Goal: Information Seeking & Learning: Learn about a topic

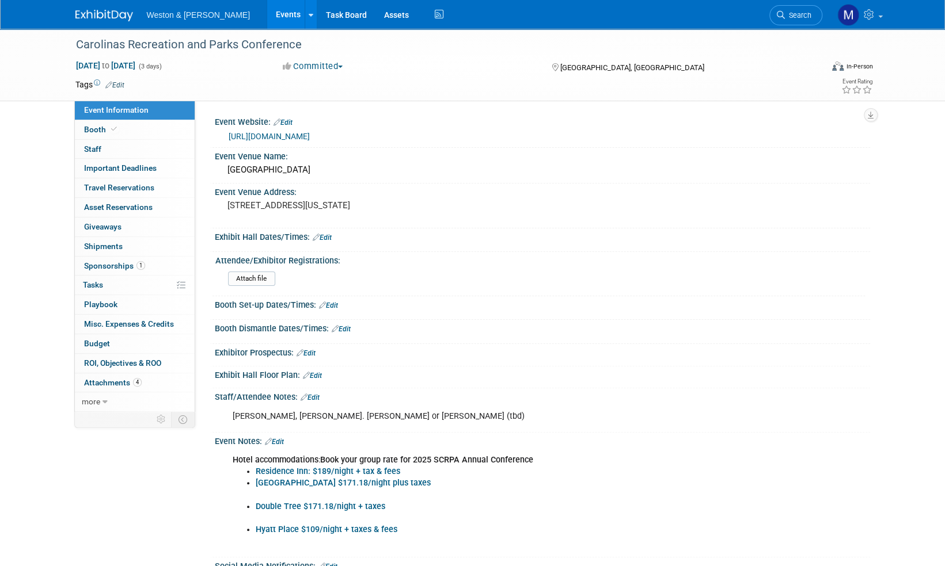
click at [96, 14] on img at bounding box center [104, 16] width 58 height 12
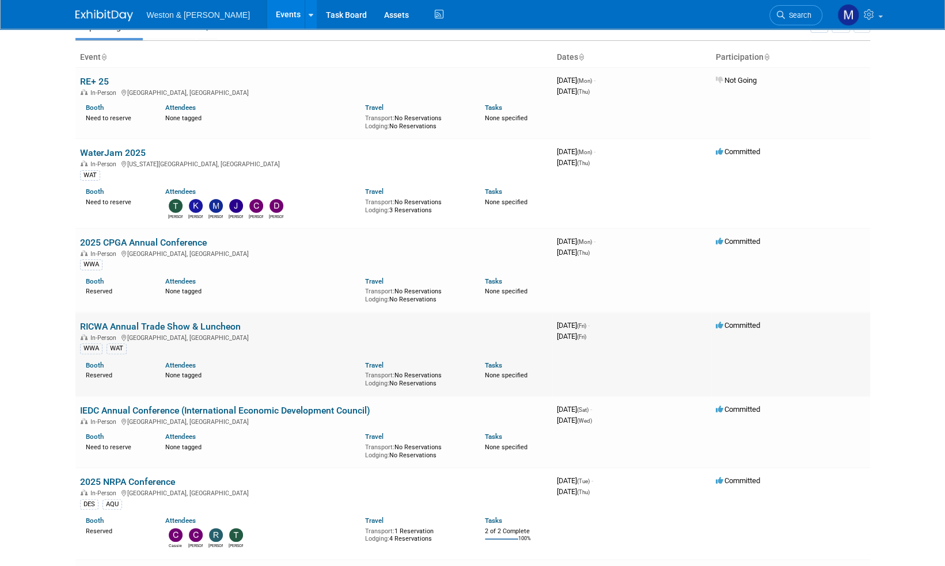
scroll to position [115, 0]
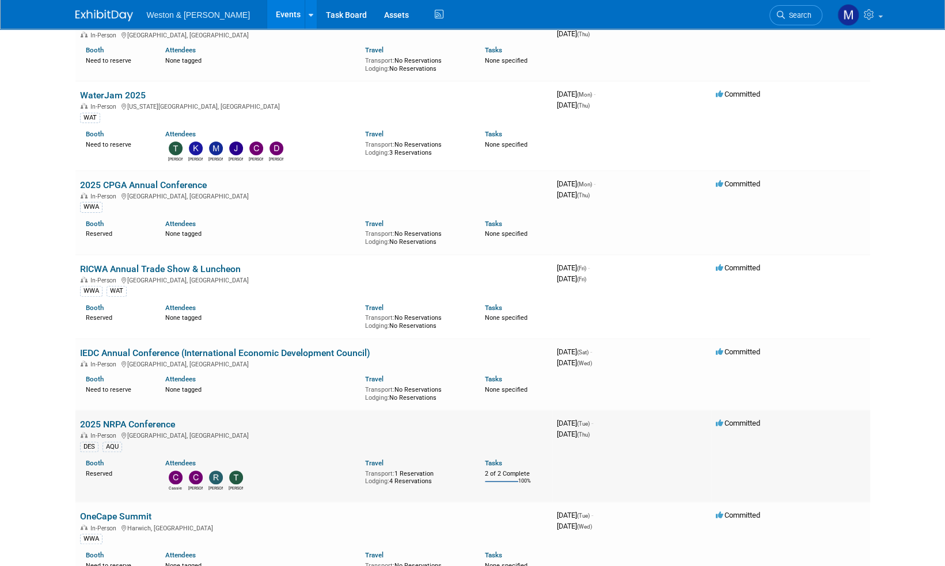
click at [137, 422] on link "2025 NRPA Conference" at bounding box center [127, 424] width 95 height 11
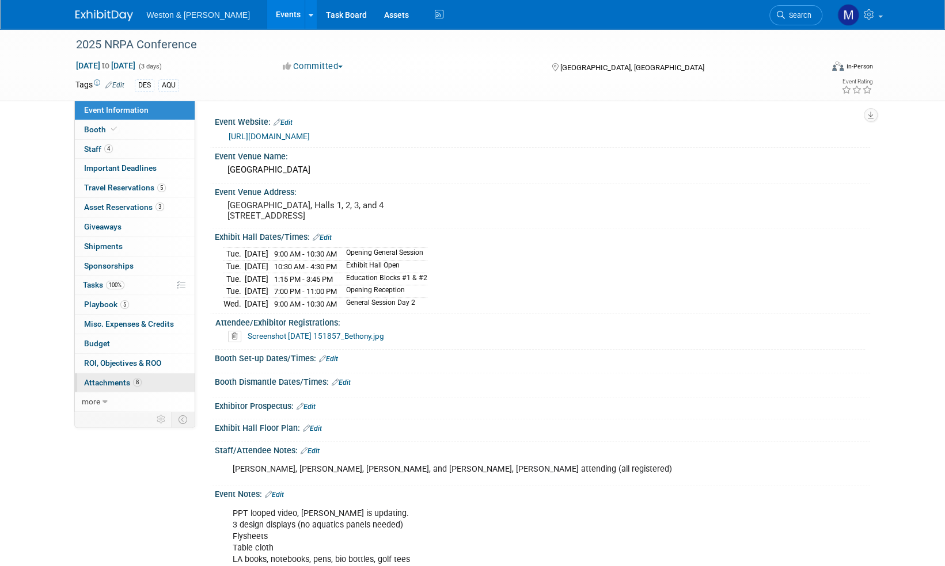
click at [92, 382] on span "Attachments 8" at bounding box center [113, 382] width 58 height 9
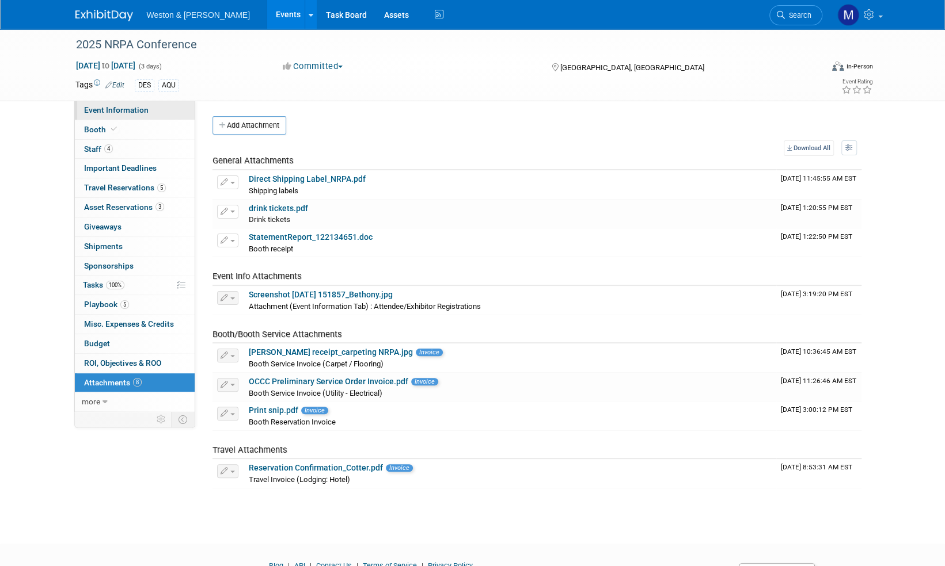
click at [119, 112] on span "Event Information" at bounding box center [116, 109] width 64 height 9
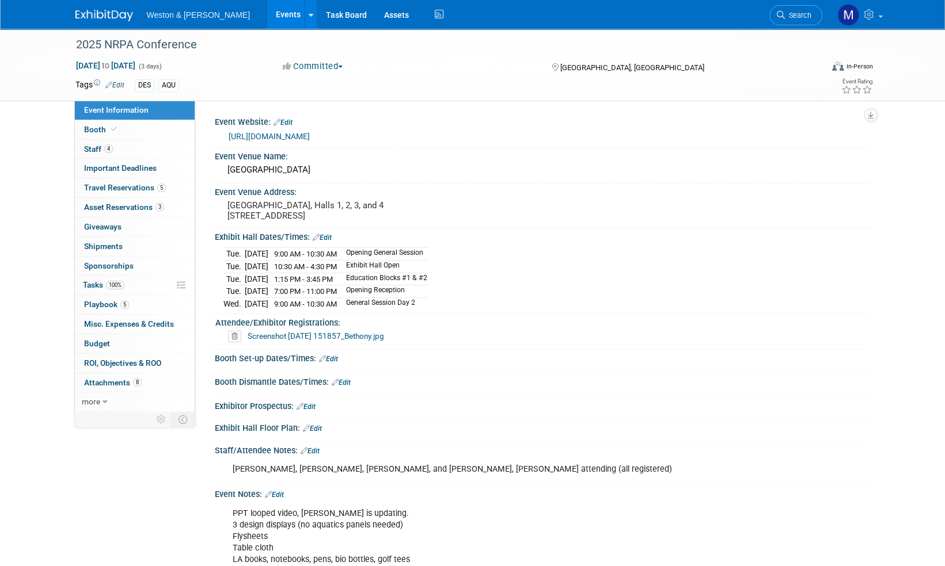
click at [281, 137] on link "https://conference.nrpa.org/about/" at bounding box center [269, 136] width 81 height 9
